Goal: Information Seeking & Learning: Find specific fact

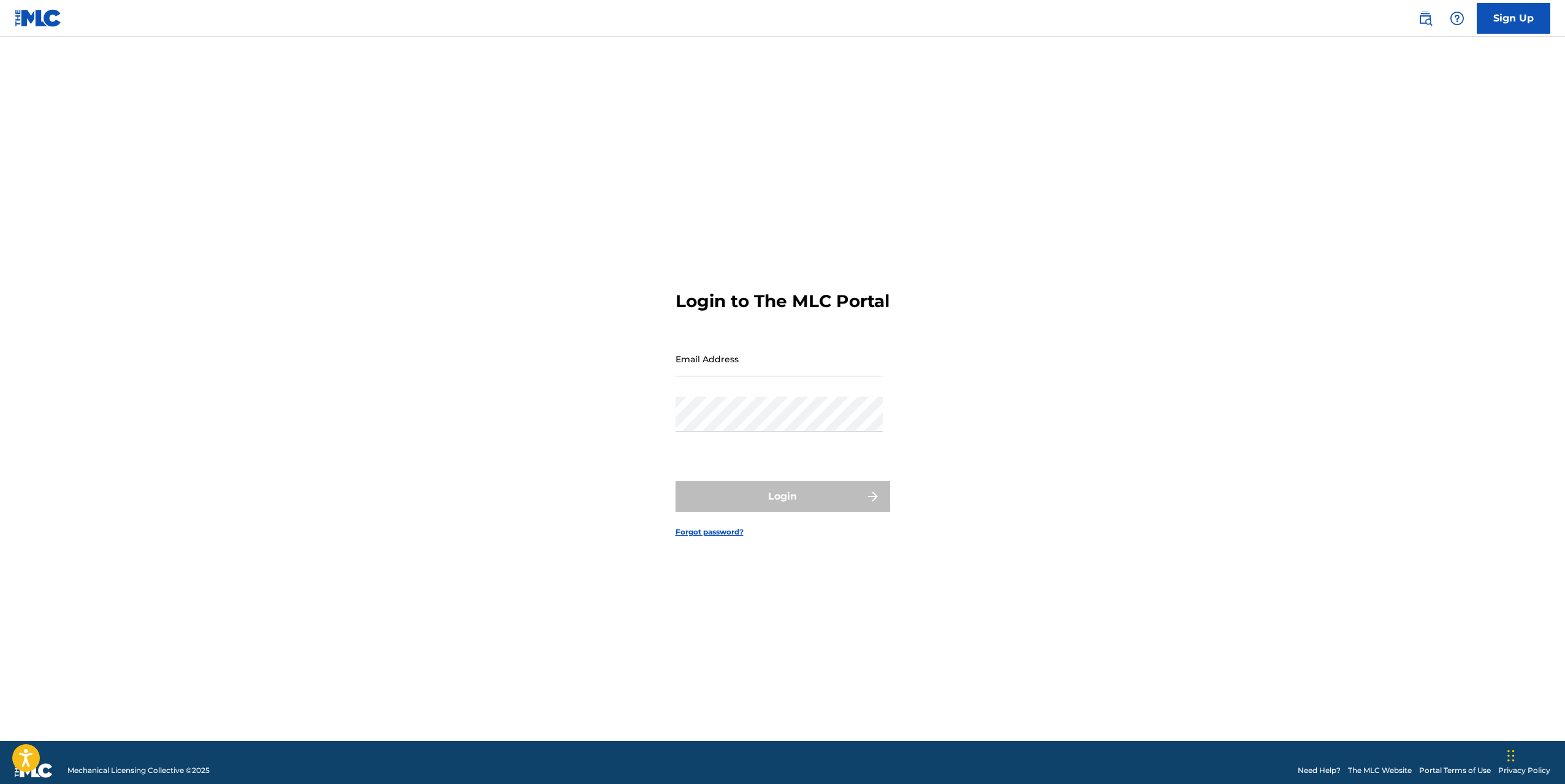
click at [1435, 19] on link at bounding box center [1425, 18] width 25 height 25
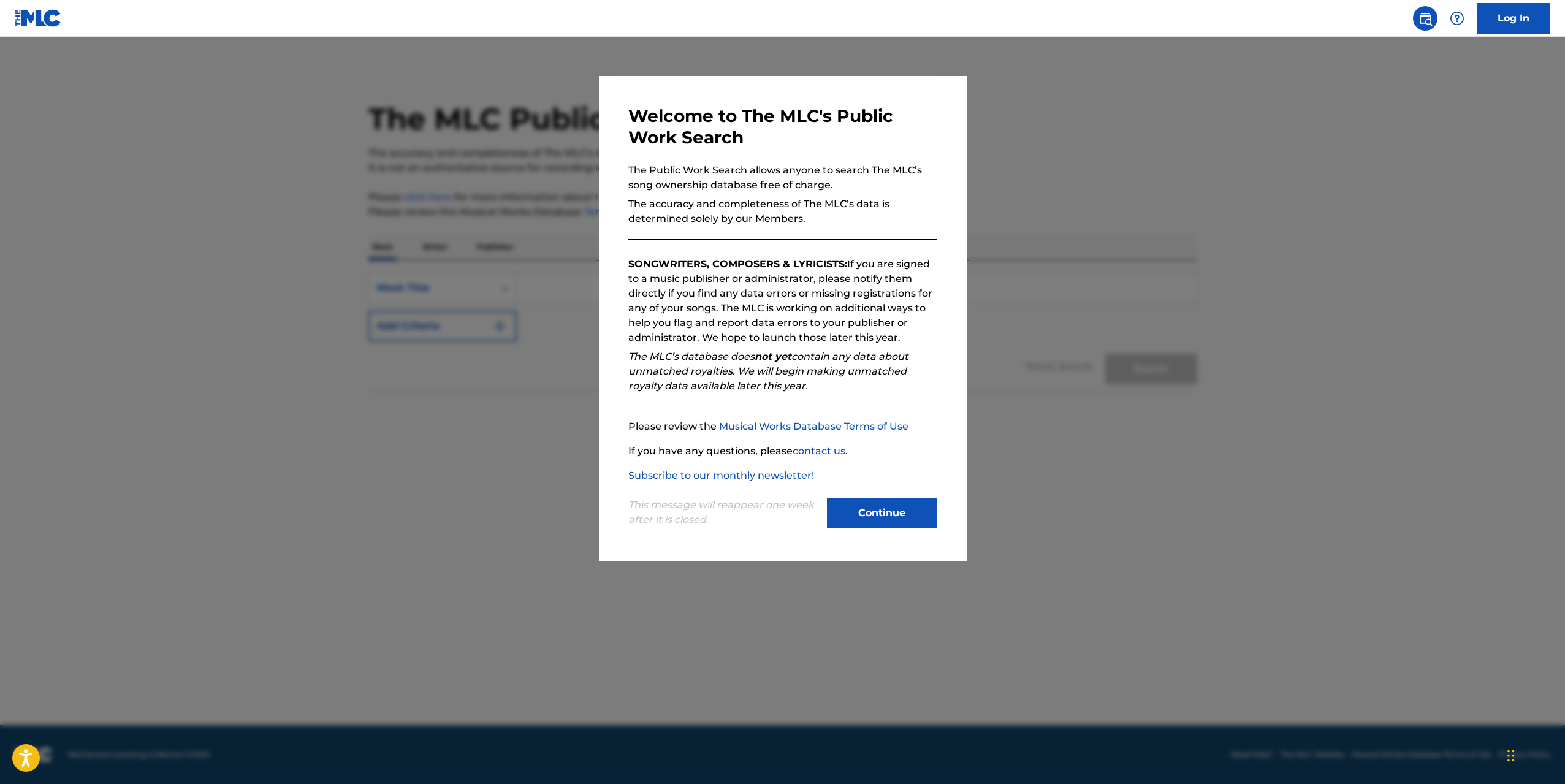
click at [870, 505] on button "Continue" at bounding box center [883, 513] width 111 height 31
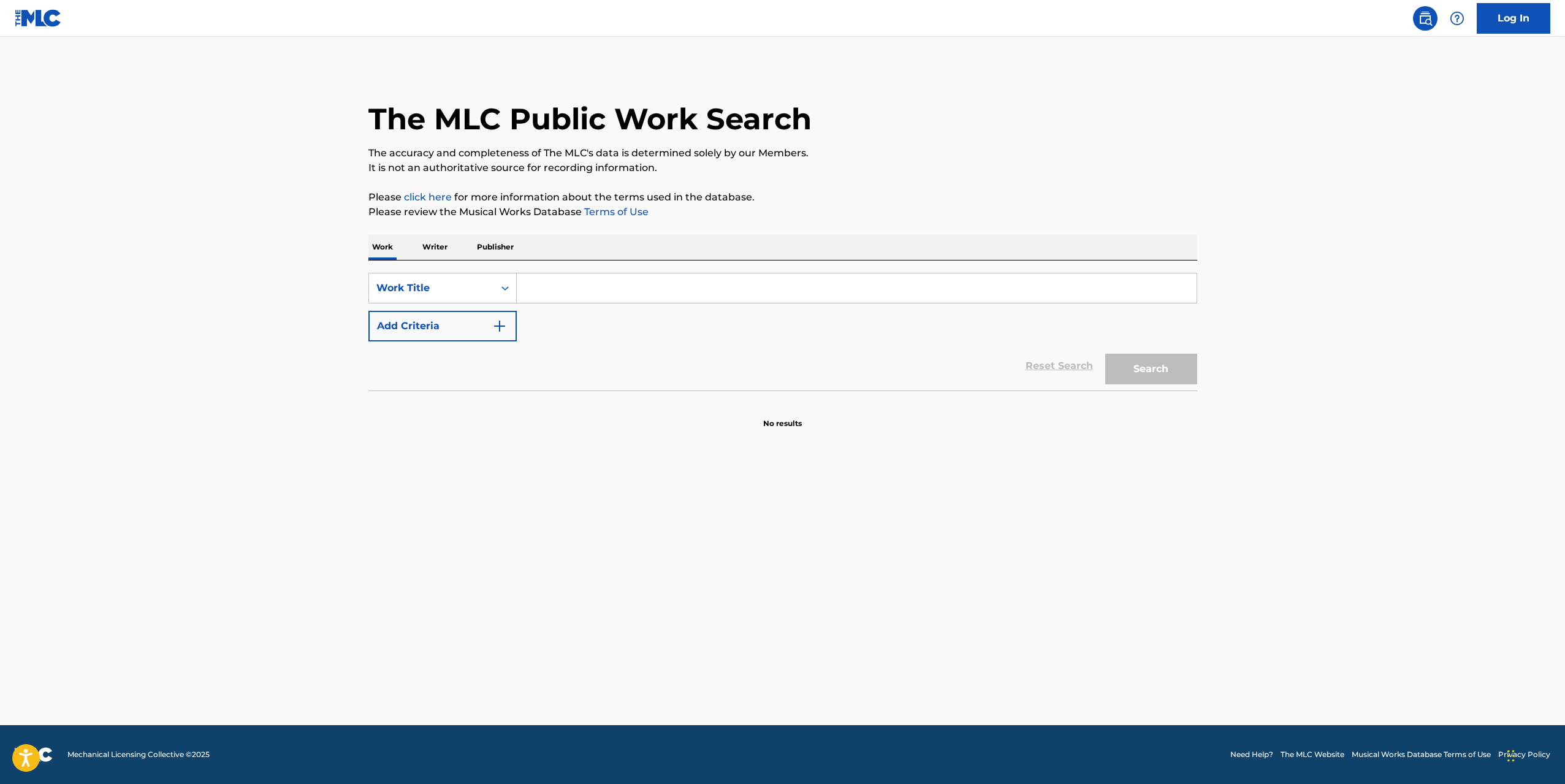
click at [594, 291] on input "Search Form" at bounding box center [857, 288] width 680 height 29
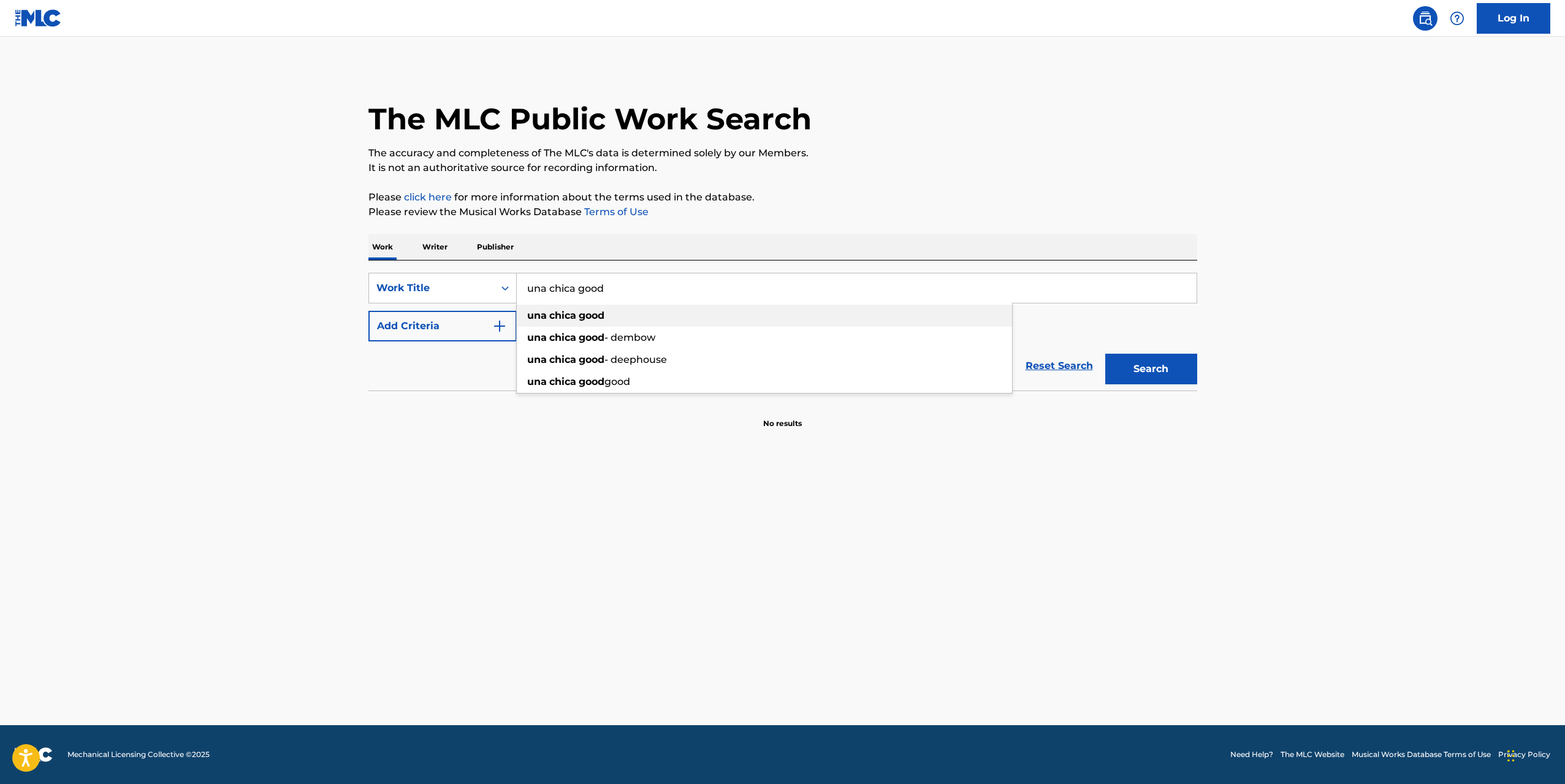
type input "una chica good"
click at [611, 312] on div "una chica good" at bounding box center [765, 315] width 495 height 22
click at [1148, 358] on button "Search" at bounding box center [1151, 369] width 92 height 31
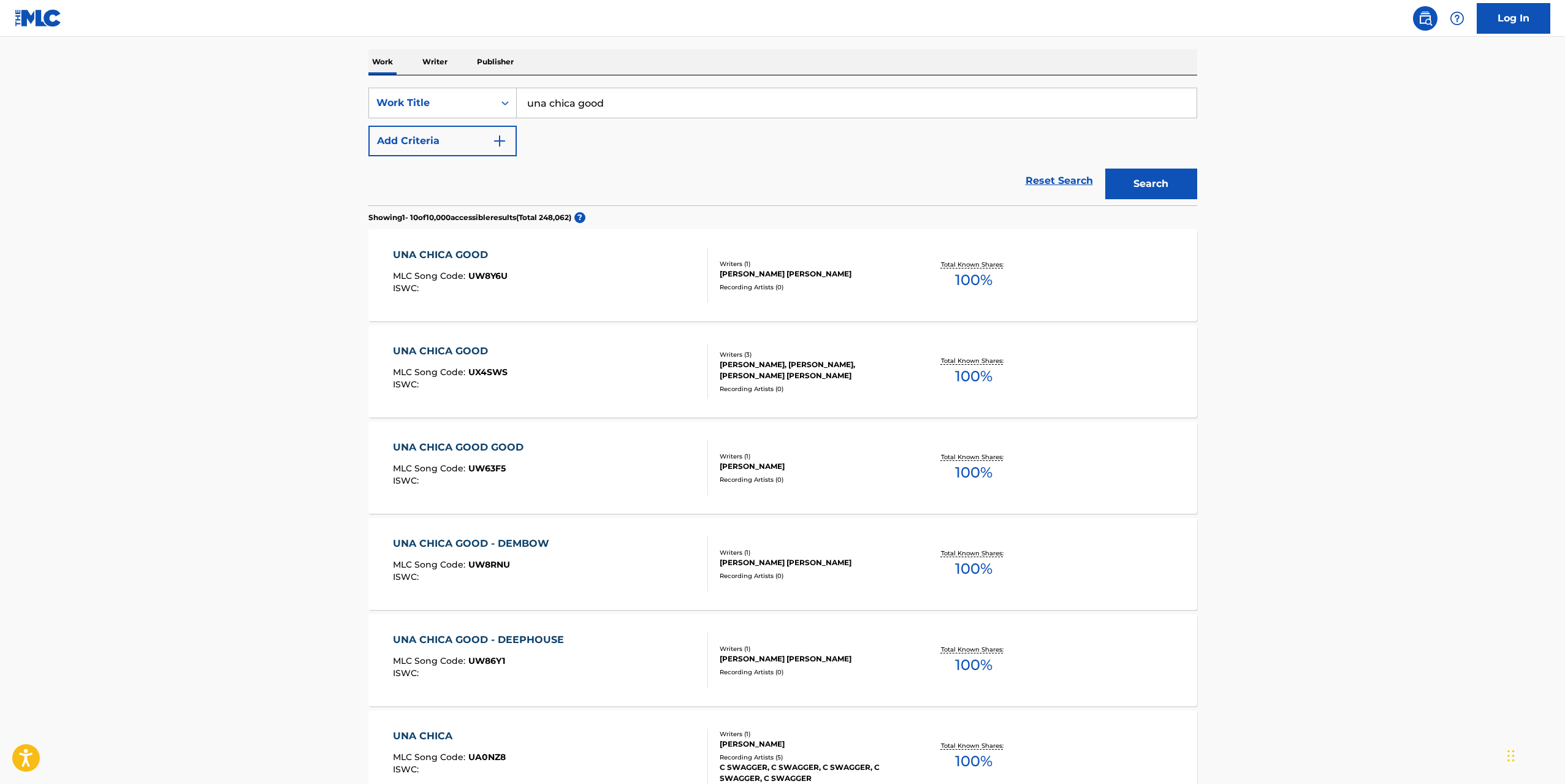
scroll to position [122, 0]
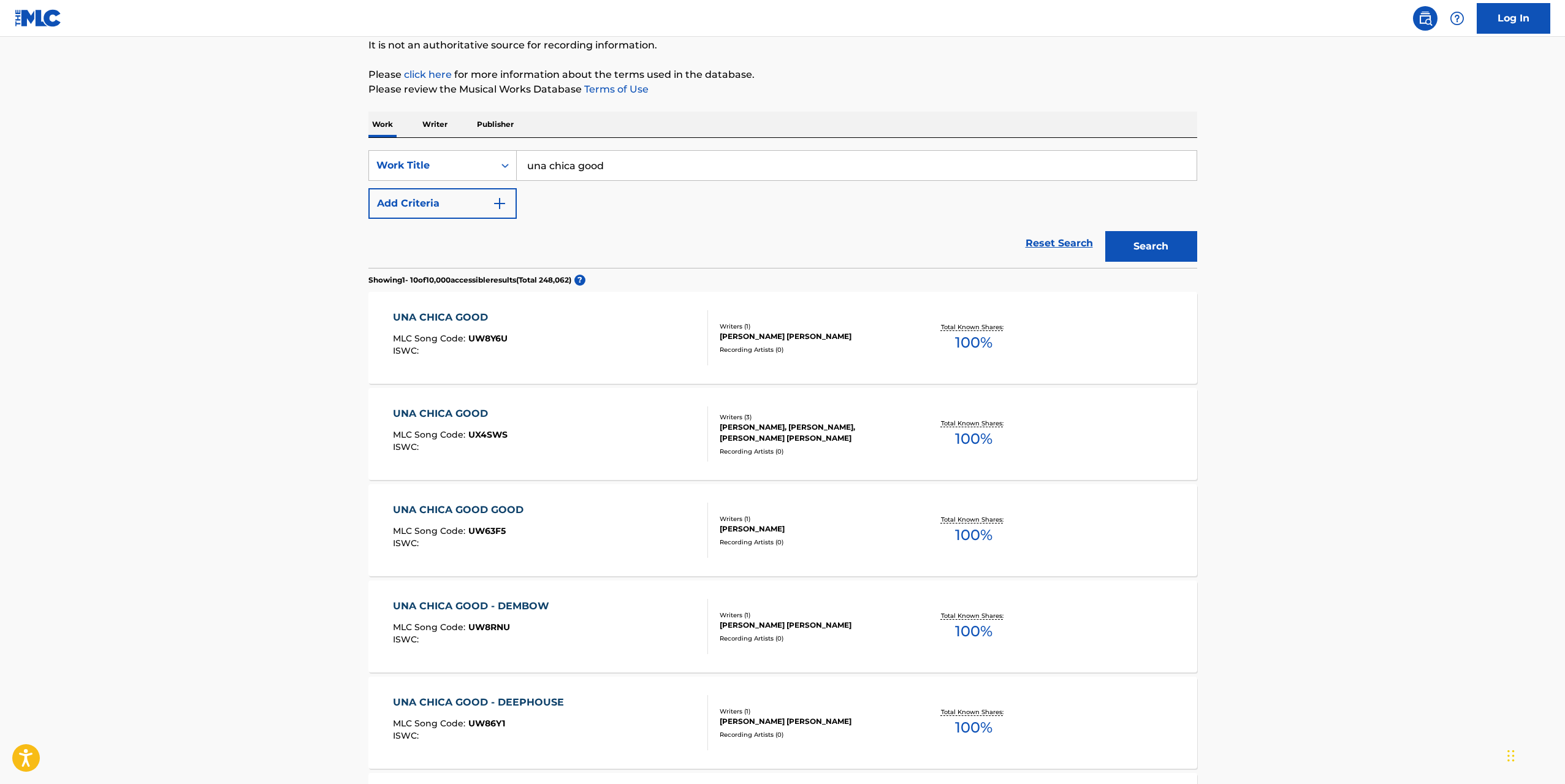
click at [631, 424] on div "UNA CHICA GOOD MLC Song Code : UX4SWS ISWC :" at bounding box center [551, 434] width 315 height 55
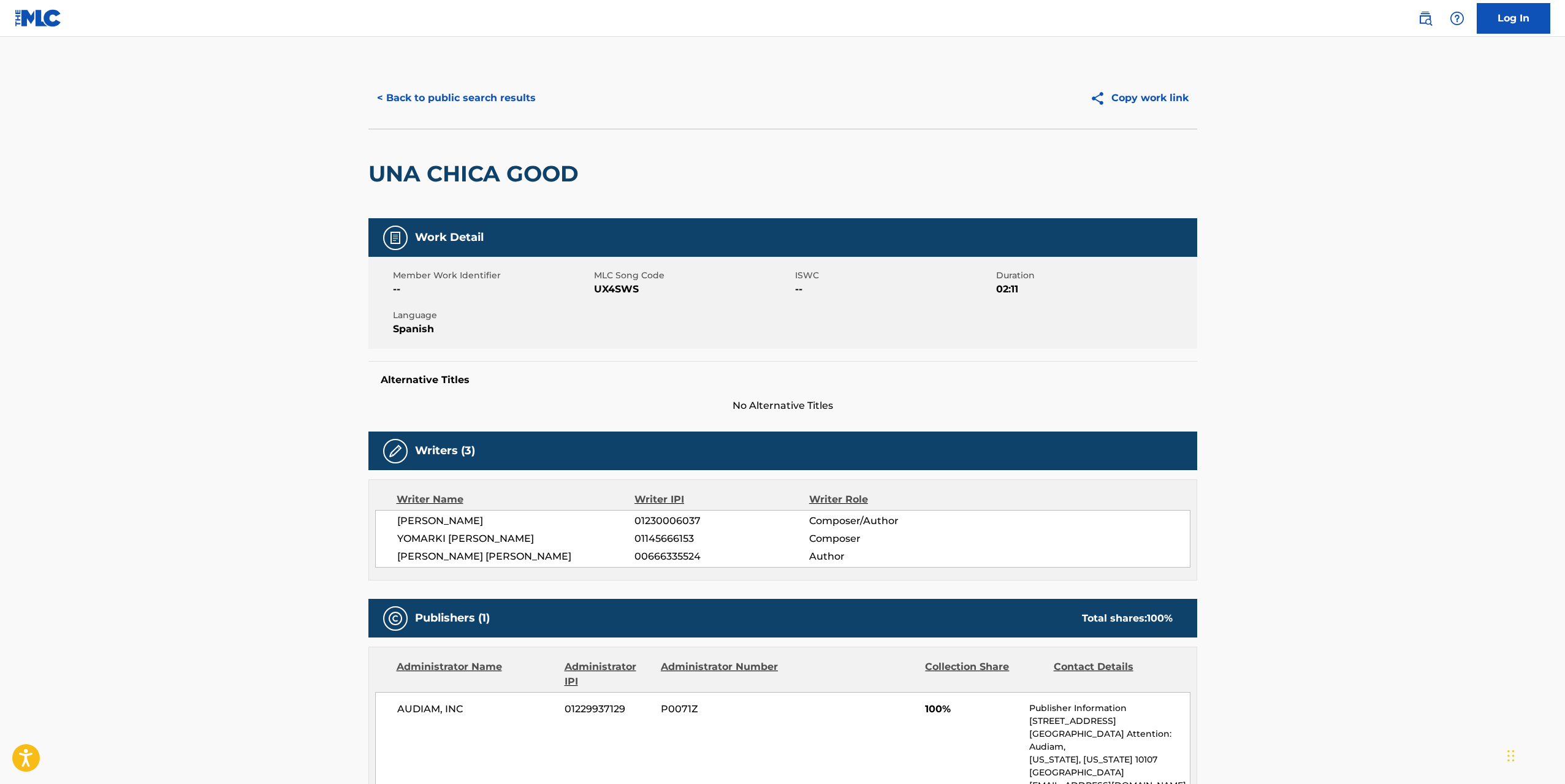
click at [409, 96] on button "< Back to public search results" at bounding box center [457, 98] width 176 height 31
